Goal: Task Accomplishment & Management: Manage account settings

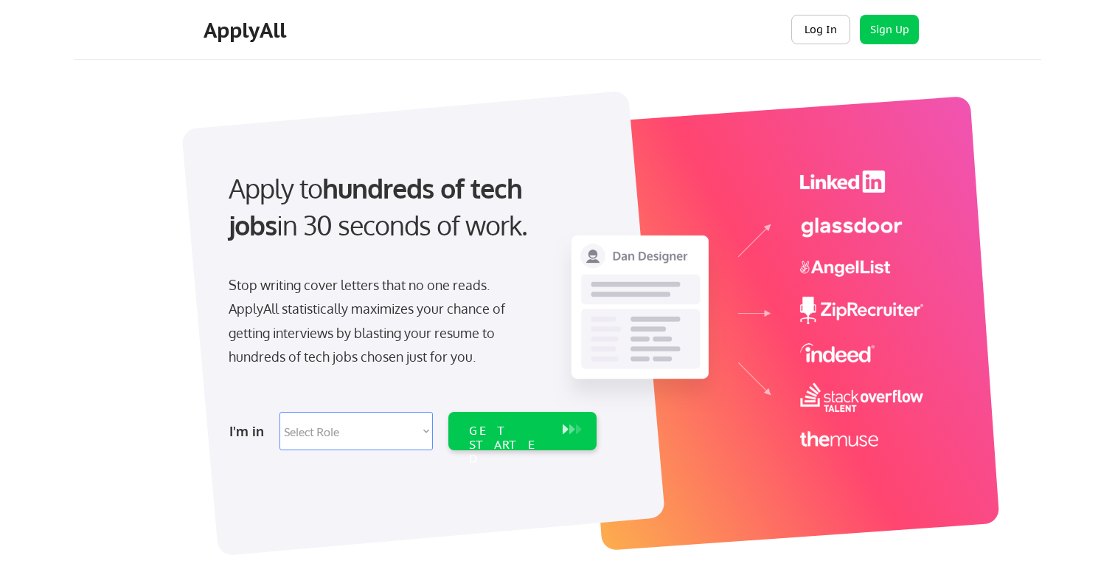
click at [814, 15] on button "Log In" at bounding box center [821, 30] width 59 height 30
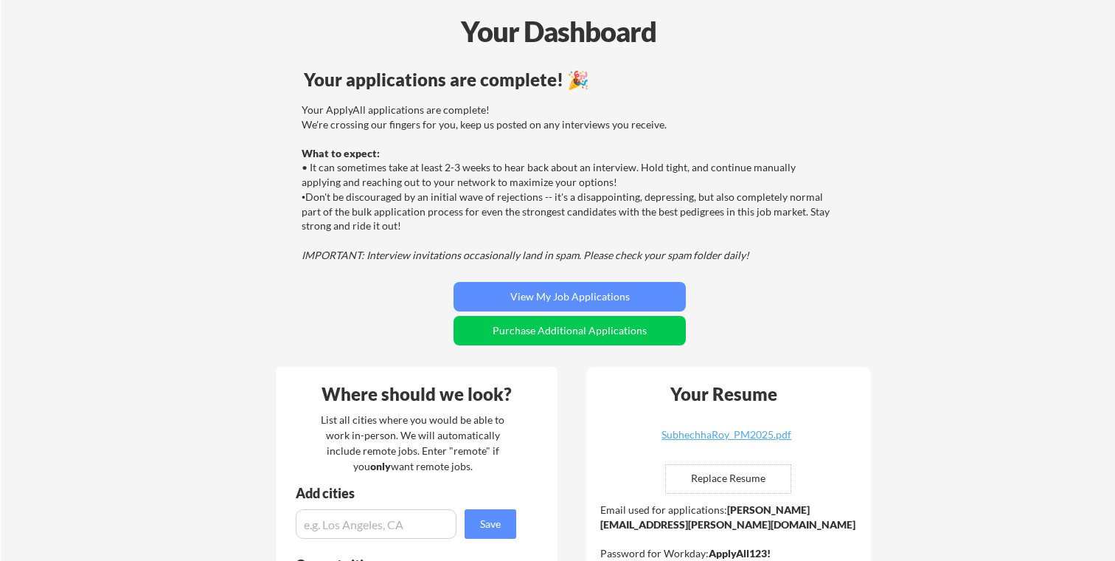
scroll to position [149, 0]
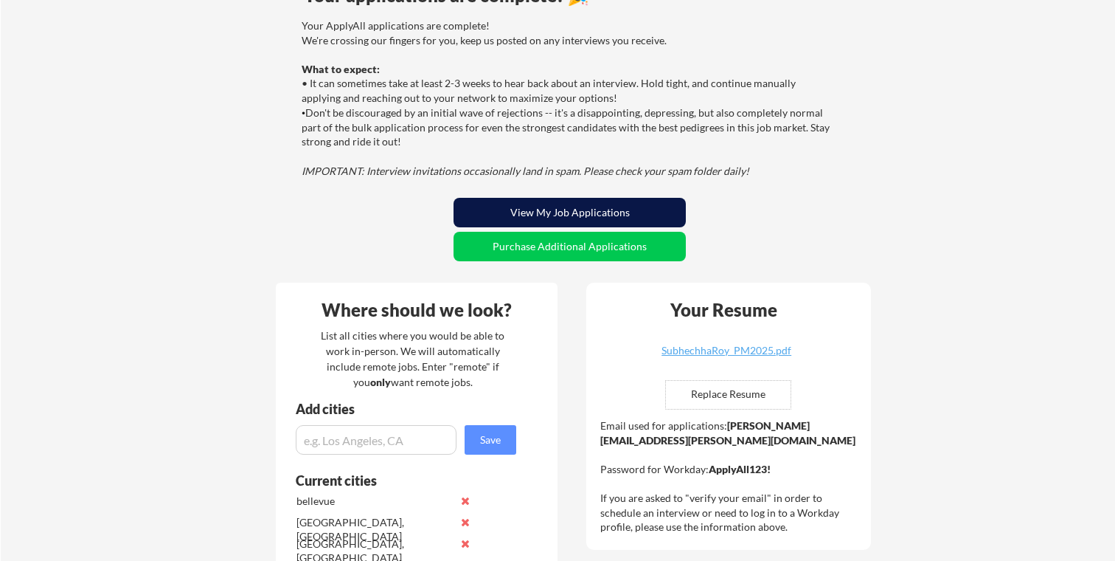
click at [537, 207] on button "View My Job Applications" at bounding box center [570, 213] width 232 height 30
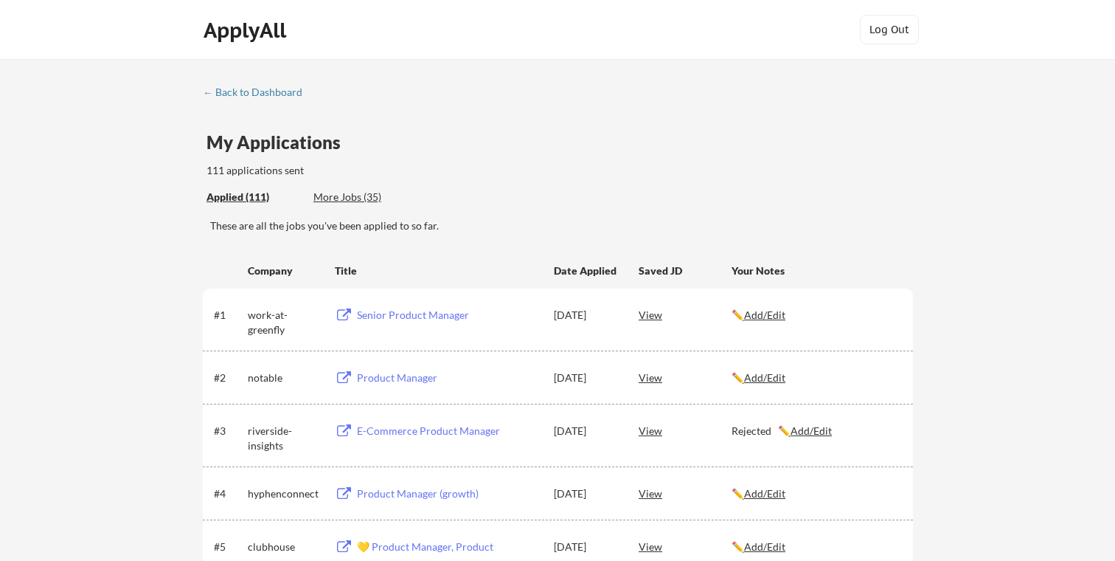
click at [368, 198] on div "More Jobs (35)" at bounding box center [368, 197] width 108 height 15
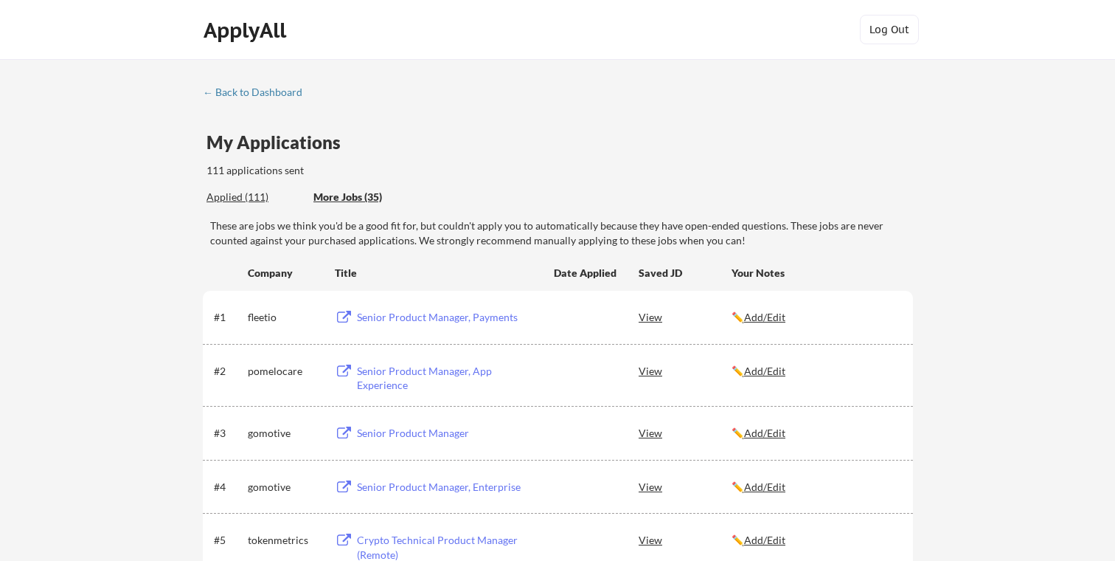
click at [247, 193] on div "Applied (111)" at bounding box center [255, 197] width 96 height 15
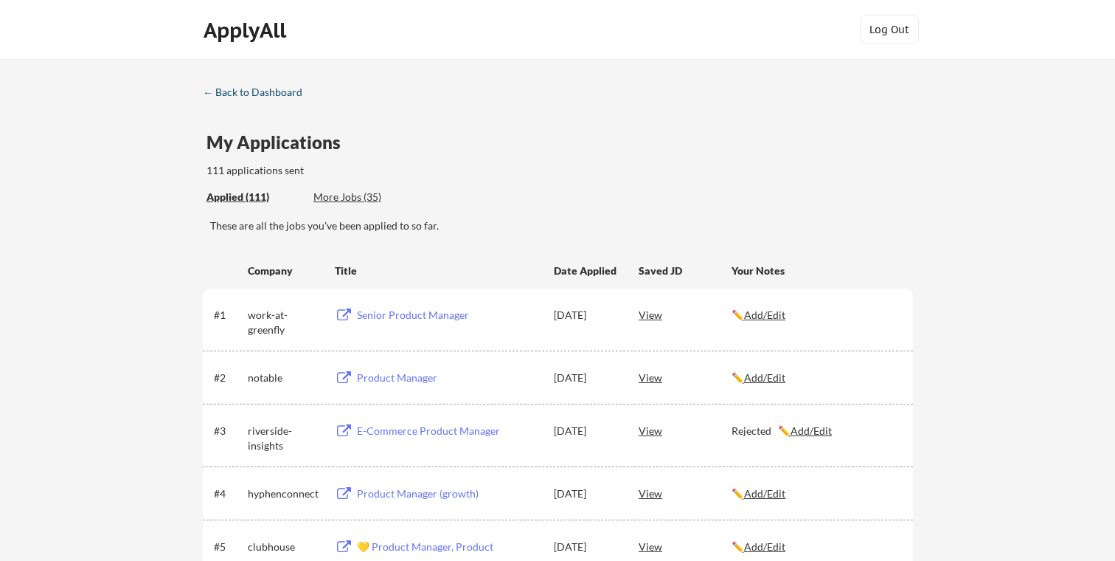
click at [218, 100] on link "← Back to Dashboard" at bounding box center [258, 93] width 111 height 15
